Goal: Information Seeking & Learning: Learn about a topic

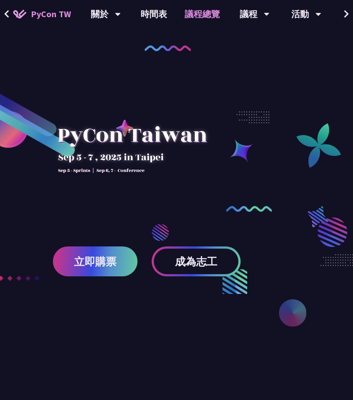
click at [188, 13] on link "議程總覽" at bounding box center [202, 14] width 53 height 28
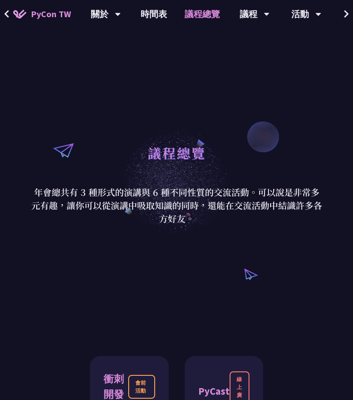
click at [63, 15] on span "PyCon TW" at bounding box center [51, 13] width 40 height 13
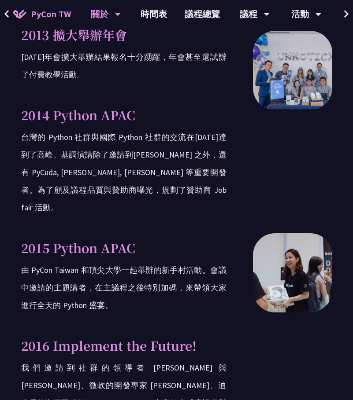
scroll to position [573, 0]
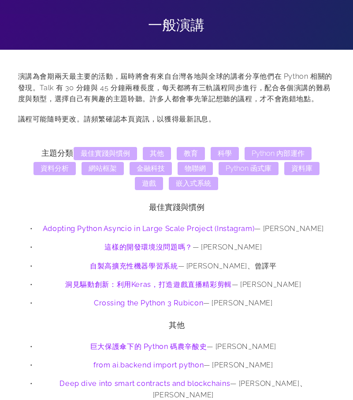
scroll to position [44, 0]
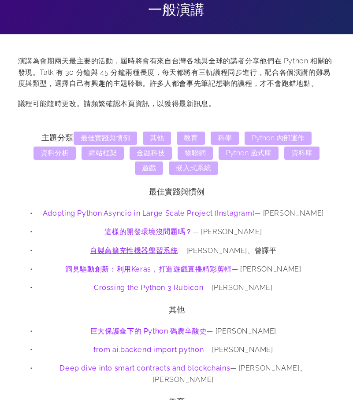
click at [178, 248] on link "自製高擴充性機器學習系統" at bounding box center [134, 251] width 88 height 8
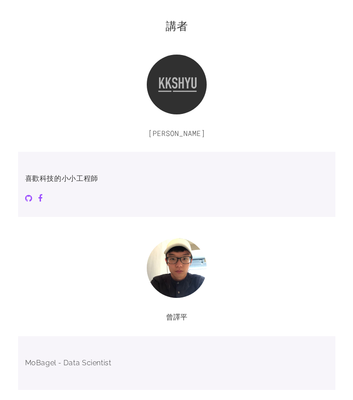
scroll to position [705, 0]
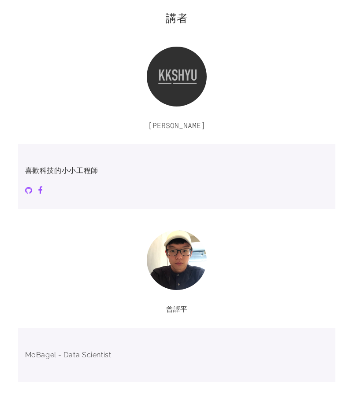
click at [178, 94] on img at bounding box center [177, 77] width 60 height 60
